Goal: Obtain resource: Obtain resource

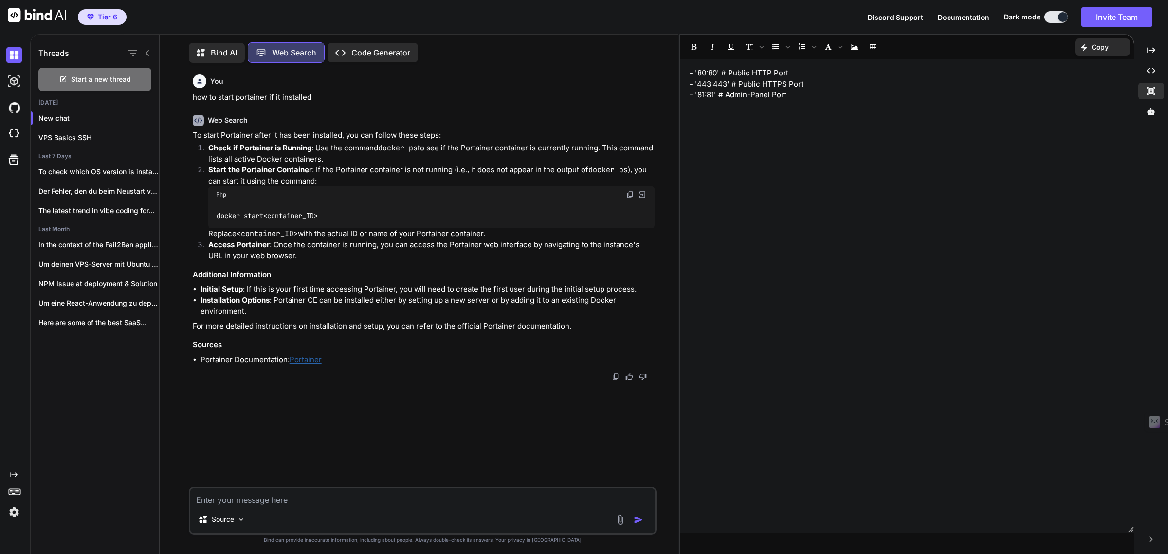
scroll to position [5, 0]
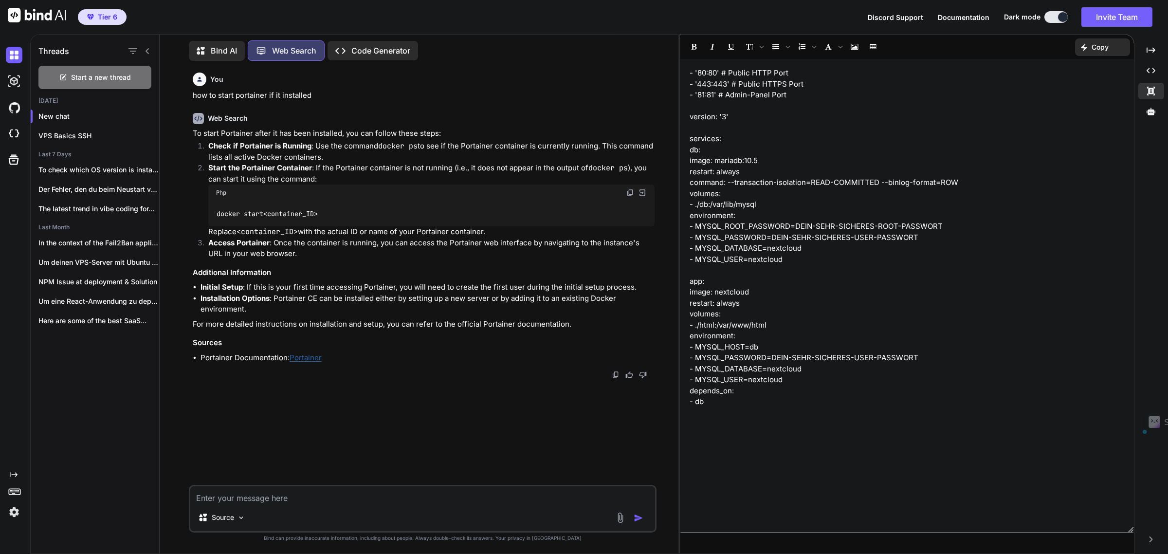
drag, startPoint x: 794, startPoint y: 226, endPoint x: 935, endPoint y: 225, distance: 141.6
click at [935, 225] on p "version: '3' services: db: image: mariadb:10.5 restart: always command: --trans…" at bounding box center [907, 259] width 435 height 296
drag, startPoint x: 773, startPoint y: 380, endPoint x: 928, endPoint y: 224, distance: 219.2
click at [773, 380] on p "version: '3' services: db: image: mariadb:10.5 restart: always command: --trans…" at bounding box center [907, 259] width 435 height 296
click at [928, 224] on p "version: '3' services: db: image: mariadb:10.5 restart: always command: --trans…" at bounding box center [907, 259] width 435 height 296
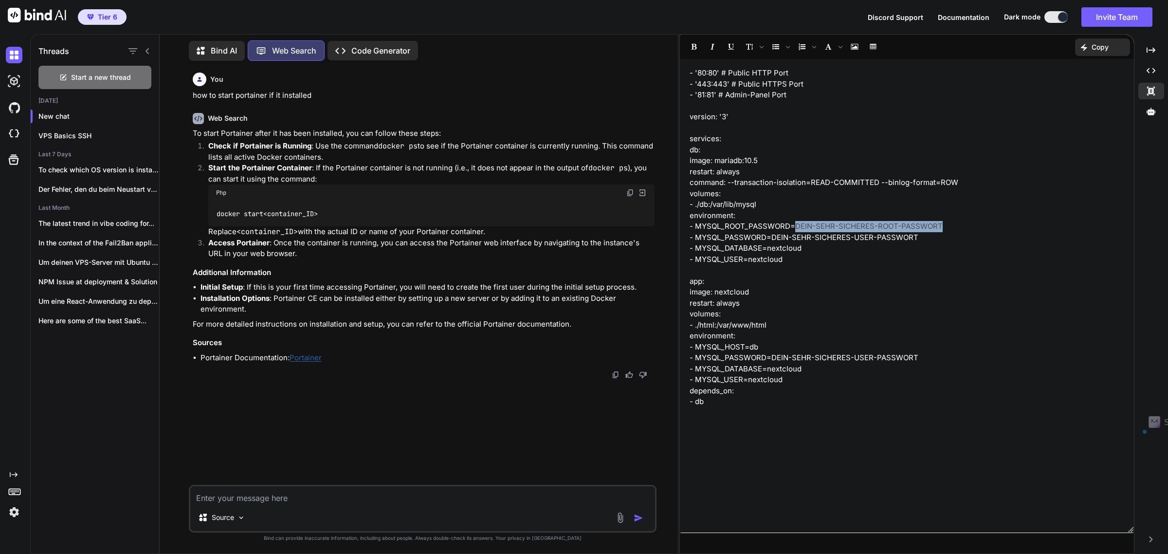
drag, startPoint x: 936, startPoint y: 229, endPoint x: 792, endPoint y: 225, distance: 144.1
click at [792, 225] on p "version: '3' services: db: image: mariadb:10.5 restart: always command: --trans…" at bounding box center [907, 259] width 435 height 296
drag, startPoint x: 914, startPoint y: 236, endPoint x: 771, endPoint y: 241, distance: 142.7
click at [771, 241] on p "- MYSQL_PASSWORD=DEIN-SEHR-SICHERES-USER-PASSWORT - MYSQL_DATABASE=nextcloud - …" at bounding box center [907, 319] width 435 height 175
click at [860, 238] on p "- MYSQL_PASSWORD= [SECURITY_DATA]" at bounding box center [907, 237] width 435 height 11
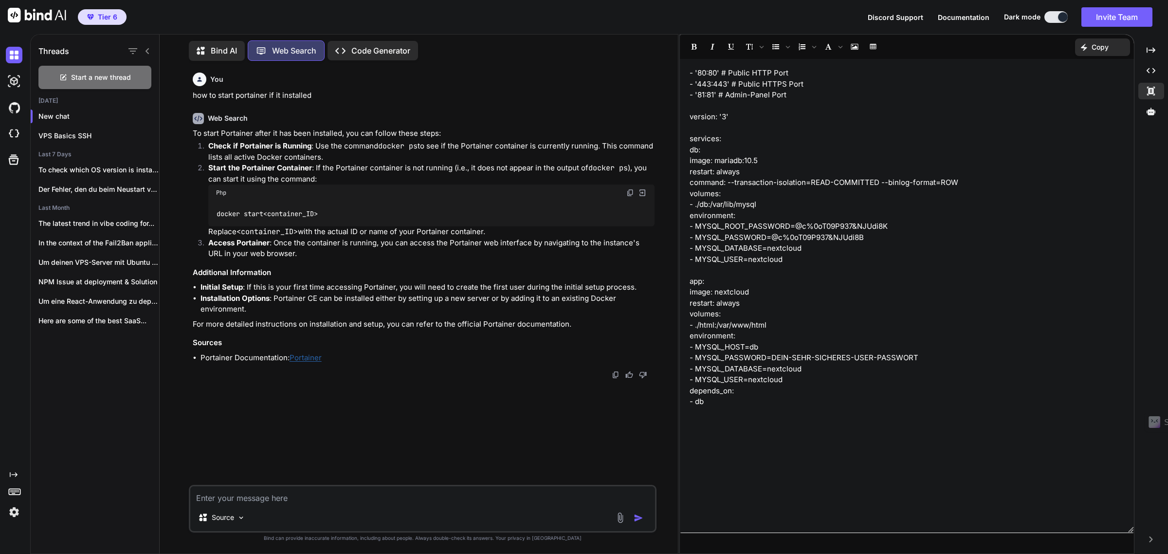
click at [856, 236] on p "- MYSQL_PASSWORD= @c%0oT09P937&NJUdi8B" at bounding box center [907, 237] width 435 height 11
click at [786, 238] on p "- MYSQL_PASSWORD= [SECURITY_DATA] B" at bounding box center [907, 237] width 435 height 11
click at [775, 235] on p "- MYSQL_PASSWORD= @ch 0oT09P937&NJUdi3 B" at bounding box center [907, 237] width 435 height 11
drag, startPoint x: 884, startPoint y: 225, endPoint x: 794, endPoint y: 230, distance: 90.2
click at [794, 230] on p "version: '3' services: db: image: mariadb:10.5 restart: always command: --trans…" at bounding box center [907, 171] width 435 height 121
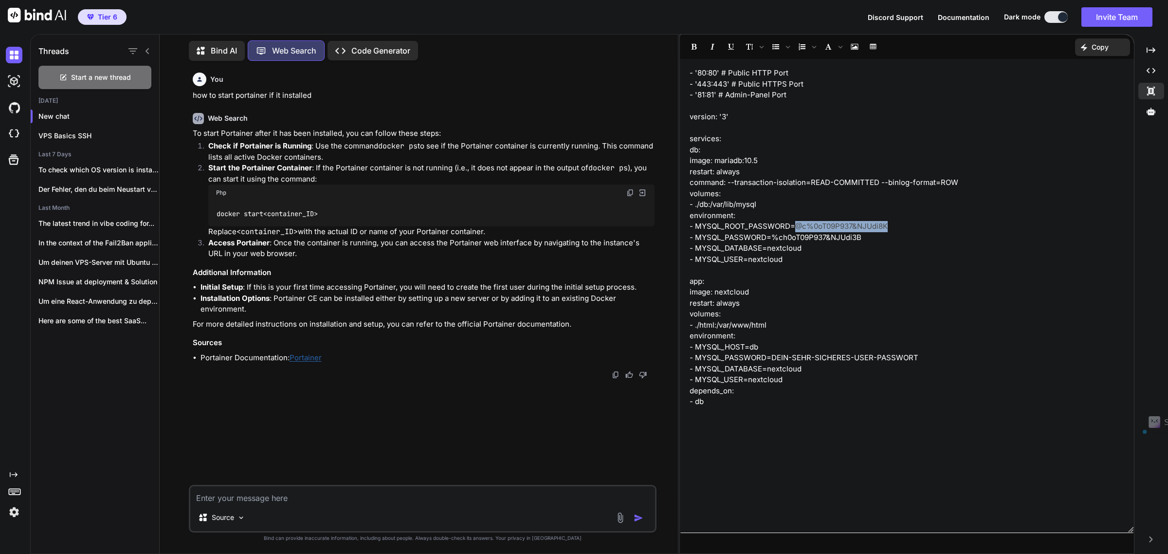
copy p "@c%0oT09P937&NJUdi8K"
click at [920, 359] on p "- MYSQL_DATABASE=nextcloud - MYSQL_USER=nextcloud app: image: nextcloud restart…" at bounding box center [907, 325] width 435 height 165
drag, startPoint x: 920, startPoint y: 358, endPoint x: 771, endPoint y: 359, distance: 148.4
click at [771, 359] on p "- MYSQL_DATABASE=nextcloud - MYSQL_USER=nextcloud app: image: nextcloud restart…" at bounding box center [907, 325] width 435 height 165
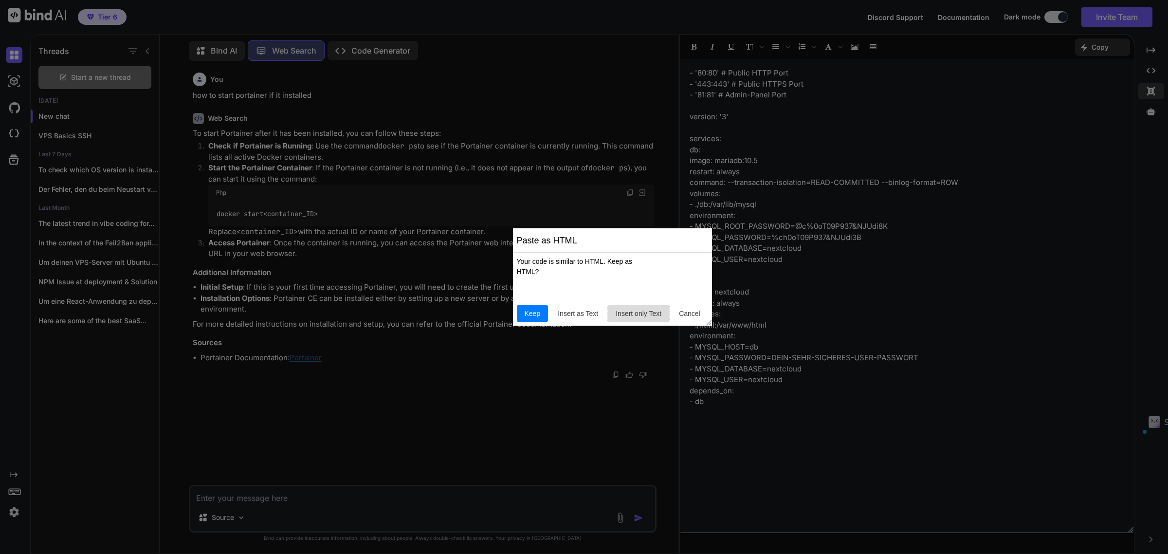
click at [624, 313] on span "Insert only Text" at bounding box center [639, 314] width 54 height 10
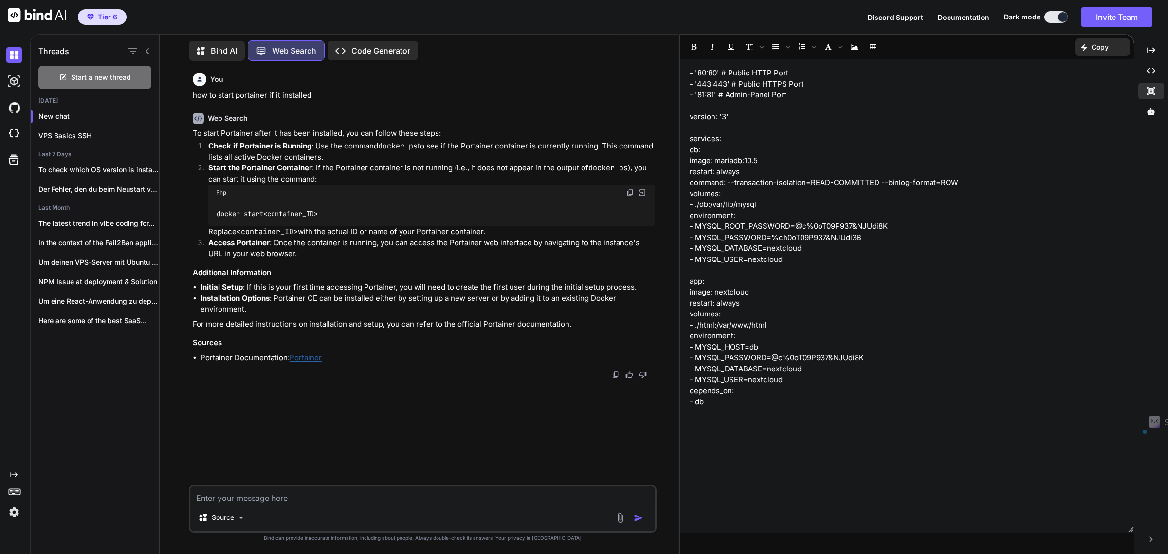
drag, startPoint x: 712, startPoint y: 403, endPoint x: 682, endPoint y: 114, distance: 289.6
click at [682, 114] on div "- '80:80' # Public HTTP Port - '443:443' # Public HTTPS Port - '81:81' # Admin-…" at bounding box center [907, 296] width 454 height 464
copy div "version: '3' services: db: image: mariadb:10.5 restart: always command: --trans…"
click at [846, 252] on p "- MYSQL_DATABASE=nextcloud - MYSQL_USER=nextcloud app: image: nextcloud restart…" at bounding box center [907, 303] width 435 height 121
drag, startPoint x: 885, startPoint y: 224, endPoint x: 795, endPoint y: 225, distance: 90.1
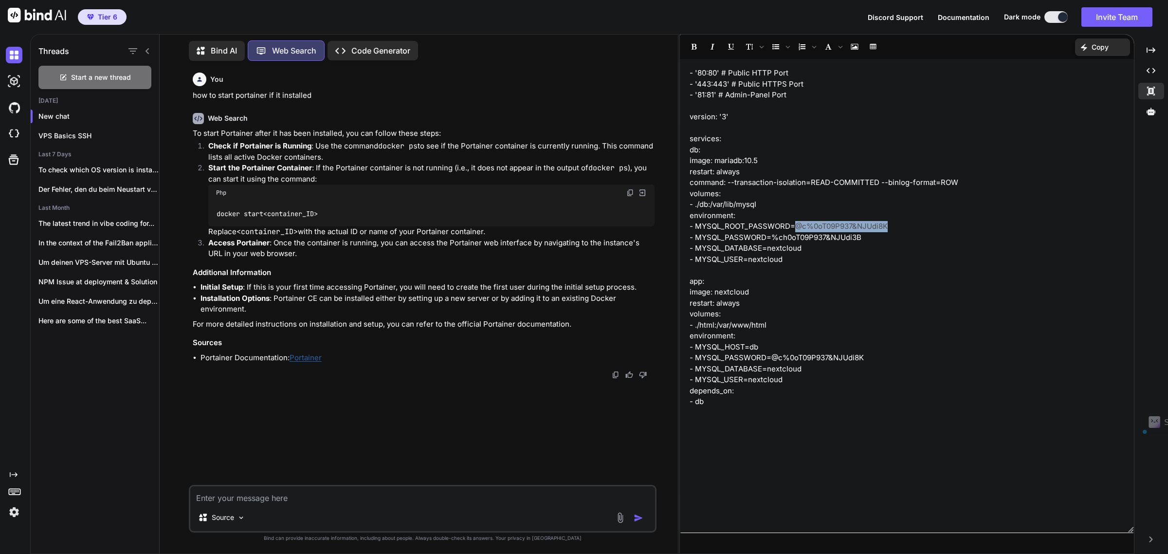
click at [795, 225] on p "version: '3' services: db: image: mariadb:10.5 restart: always command: --trans…" at bounding box center [907, 171] width 435 height 121
copy p "@c%0oT09P937&NJUdi8K"
drag, startPoint x: 846, startPoint y: 233, endPoint x: 860, endPoint y: 237, distance: 14.3
click at [846, 233] on p "- MYSQL_PASSWORD=% ch 0oT09P937&NJUdi3 B" at bounding box center [907, 237] width 435 height 11
drag, startPoint x: 860, startPoint y: 237, endPoint x: 769, endPoint y: 241, distance: 90.6
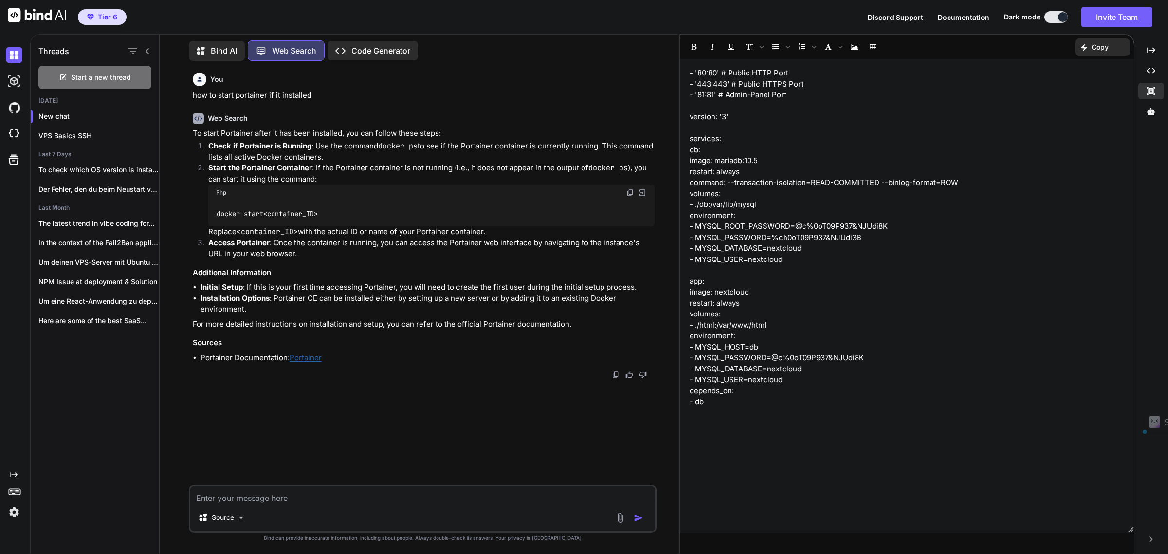
click at [769, 241] on p "- MYSQL_PASSWORD=% ch 0oT09P937&NJUdi3 B" at bounding box center [907, 237] width 435 height 11
copy p "% ch 0oT09P937&NJUdi3 B"
copy p "- MYSQL_PASSWORD= % ch 0oT09P937&NJUdi3"
drag, startPoint x: 787, startPoint y: 317, endPoint x: 736, endPoint y: 390, distance: 88.6
click at [787, 317] on p "- MYSQL_DATABASE=nextcloud - MYSQL_USER=nextcloud app: image: nextcloud restart…" at bounding box center [907, 303] width 435 height 121
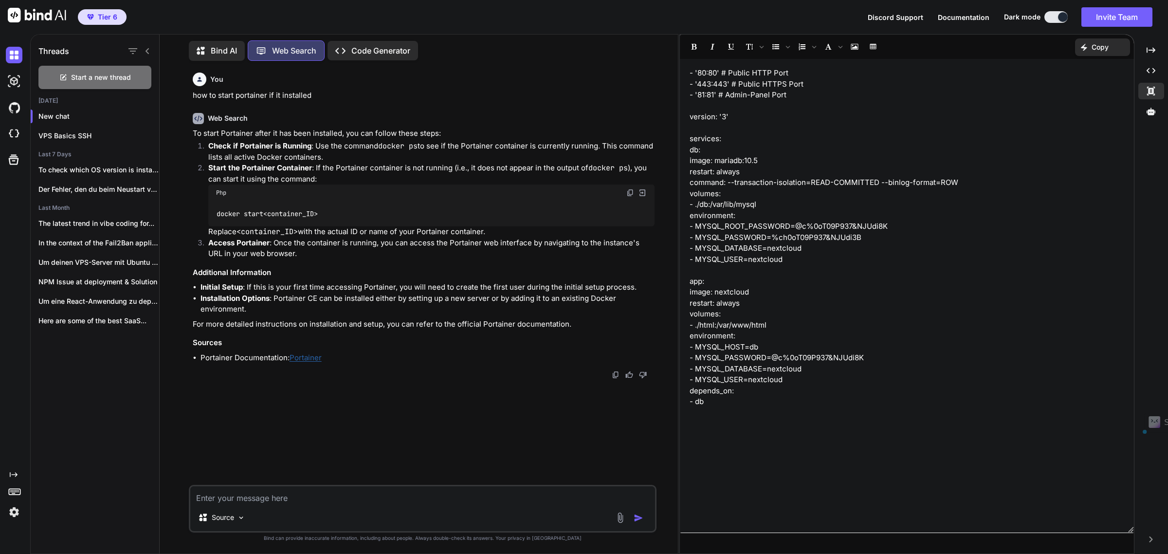
drag, startPoint x: 707, startPoint y: 400, endPoint x: 677, endPoint y: 119, distance: 282.4
click at [677, 119] on div "Threads Start a new thread [DATE] New chat VPS Basics SSH Last 7 Days To check …" at bounding box center [599, 294] width 1138 height 520
